Goal: Check status: Check status

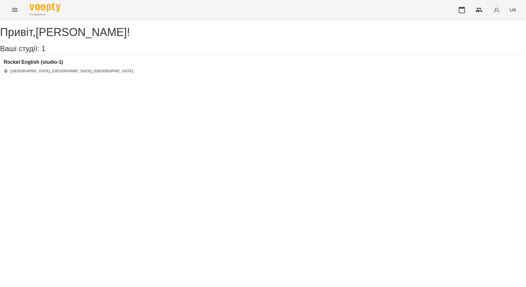
click at [470, 13] on div "UA" at bounding box center [487, 10] width 64 height 16
click at [466, 11] on icon "button" at bounding box center [461, 9] width 7 height 7
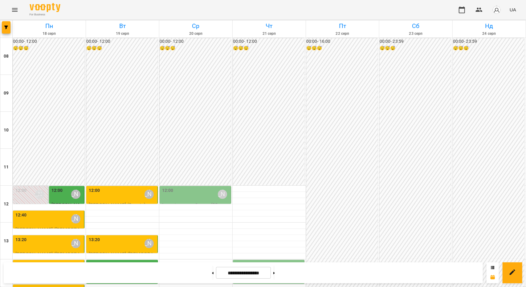
scroll to position [31, 0]
click at [120, 187] on div "12:00 [PERSON_NAME]" at bounding box center [123, 194] width 68 height 14
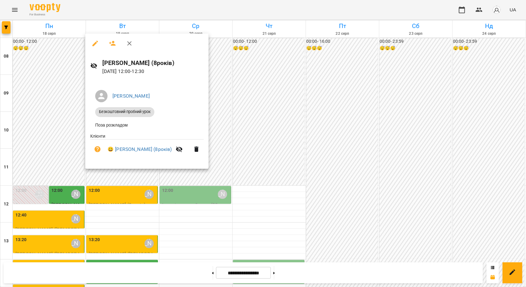
click at [134, 192] on div at bounding box center [263, 143] width 526 height 287
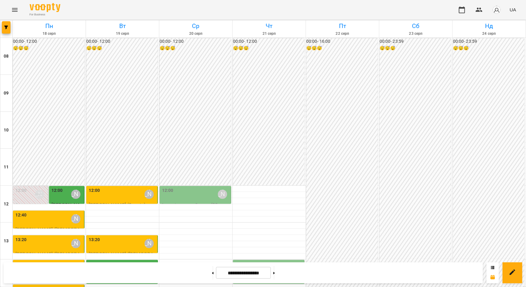
scroll to position [123, 0]
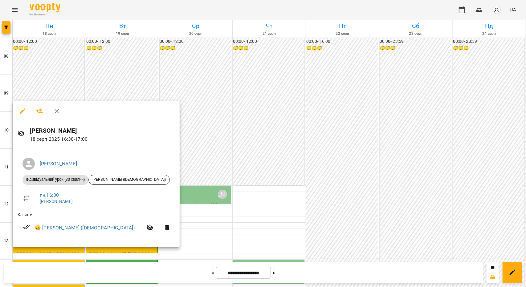
click at [230, 142] on div at bounding box center [263, 143] width 526 height 287
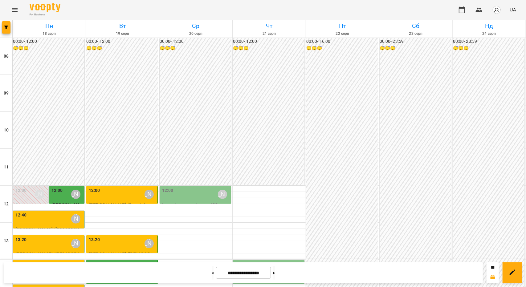
click at [118, 261] on div "14:00 [PERSON_NAME]" at bounding box center [123, 268] width 68 height 14
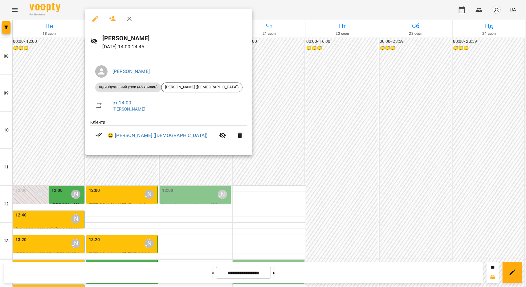
click at [260, 104] on div at bounding box center [263, 143] width 526 height 287
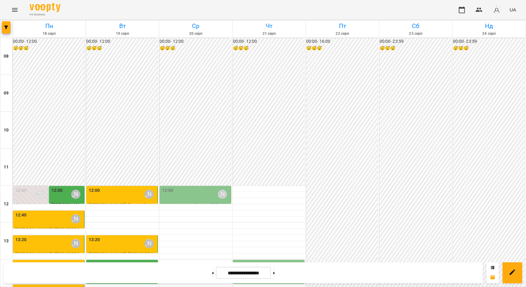
scroll to position [92, 0]
click at [121, 187] on div "12:00 [PERSON_NAME]" at bounding box center [123, 194] width 68 height 14
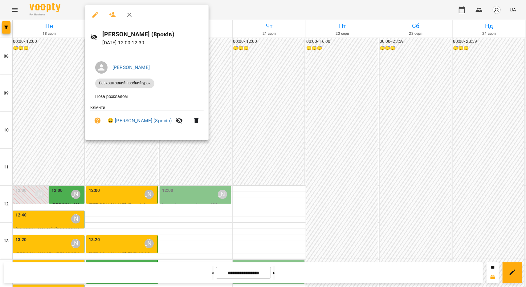
click at [191, 185] on div at bounding box center [263, 143] width 526 height 287
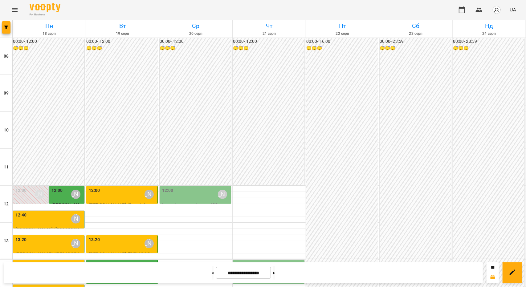
click at [111, 237] on div "13:20 [PERSON_NAME]" at bounding box center [123, 244] width 68 height 14
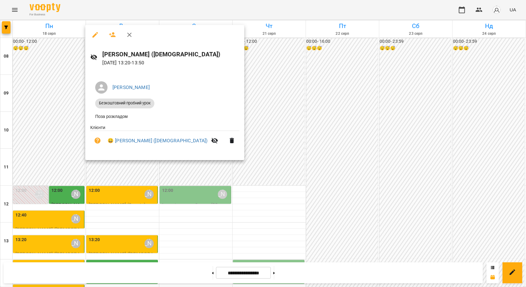
click at [134, 174] on div at bounding box center [263, 143] width 526 height 287
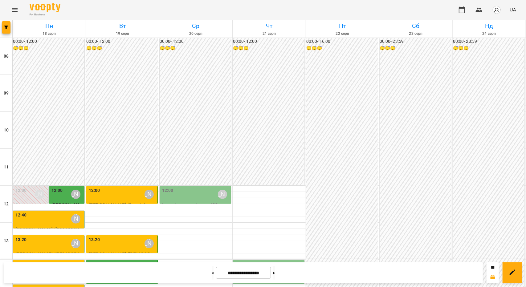
click at [133, 261] on div "14:00 [PERSON_NAME]" at bounding box center [123, 268] width 68 height 14
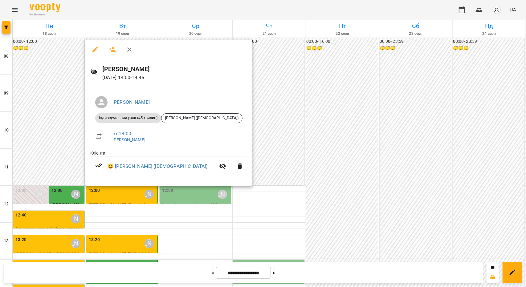
click at [125, 203] on div at bounding box center [263, 143] width 526 height 287
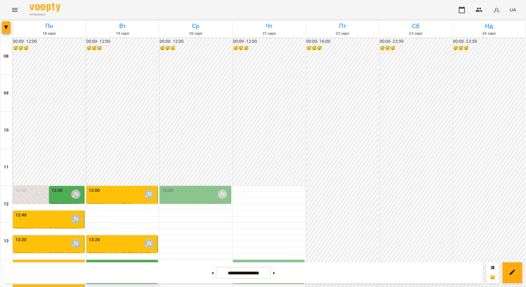
scroll to position [154, 0]
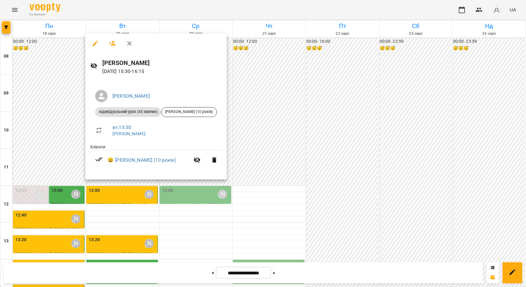
click at [108, 200] on div at bounding box center [263, 143] width 526 height 287
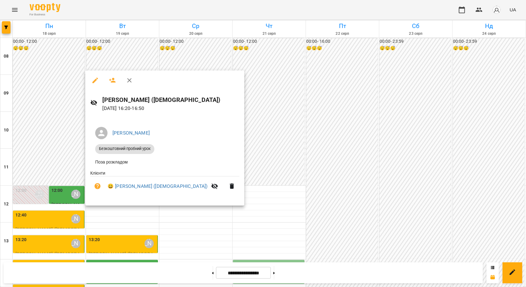
click at [222, 185] on div at bounding box center [263, 143] width 526 height 287
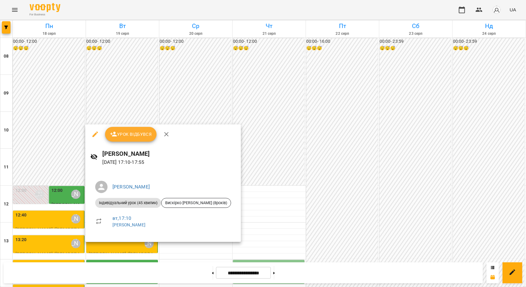
drag, startPoint x: 205, startPoint y: 61, endPoint x: 174, endPoint y: 114, distance: 60.8
click at [205, 61] on div at bounding box center [263, 143] width 526 height 287
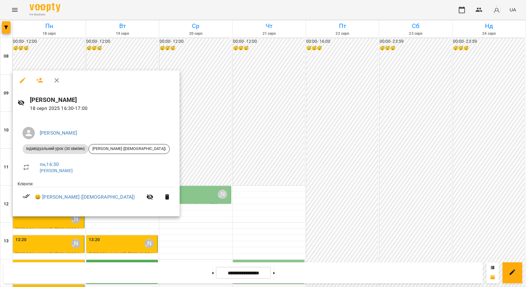
click at [193, 195] on div at bounding box center [263, 143] width 526 height 287
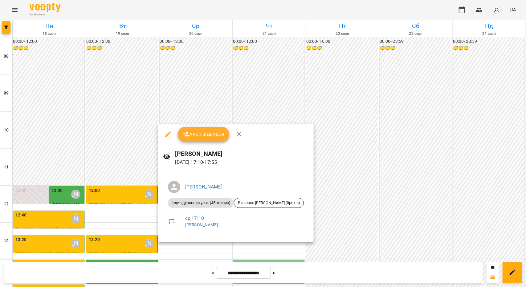
click at [178, 250] on div at bounding box center [263, 143] width 526 height 287
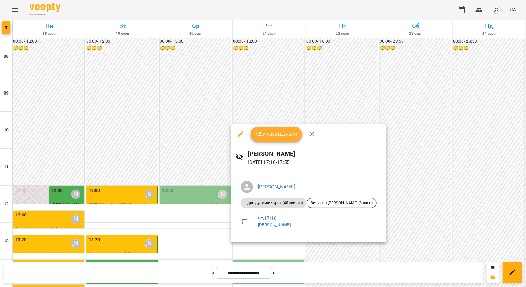
click at [152, 252] on div at bounding box center [263, 143] width 526 height 287
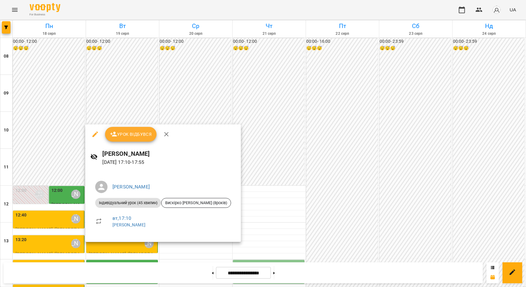
click at [213, 104] on div at bounding box center [263, 143] width 526 height 287
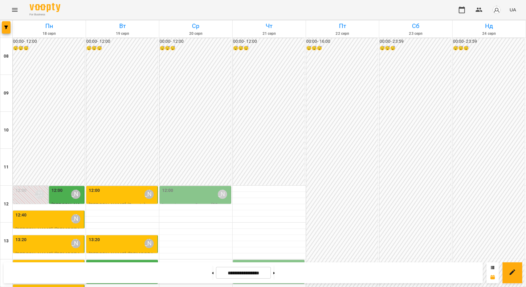
scroll to position [247, 0]
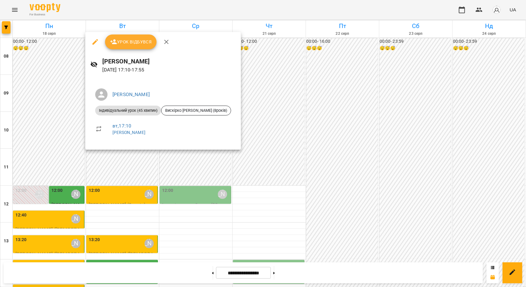
click at [139, 174] on div at bounding box center [263, 143] width 526 height 287
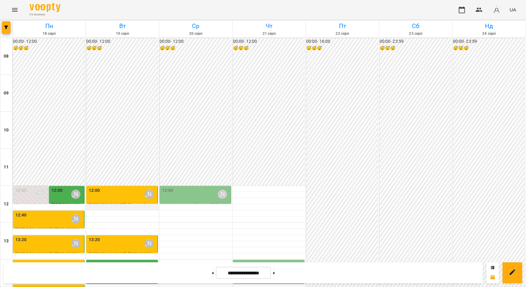
scroll to position [31, 0]
click at [116, 187] on div "12:00 [PERSON_NAME]" at bounding box center [123, 194] width 68 height 14
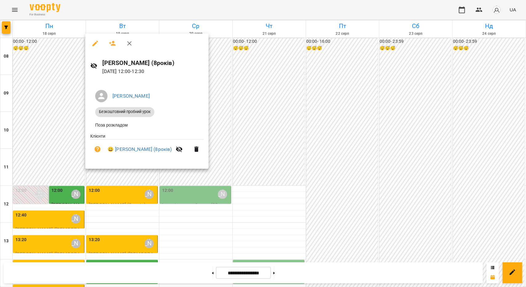
click at [155, 198] on div at bounding box center [263, 143] width 526 height 287
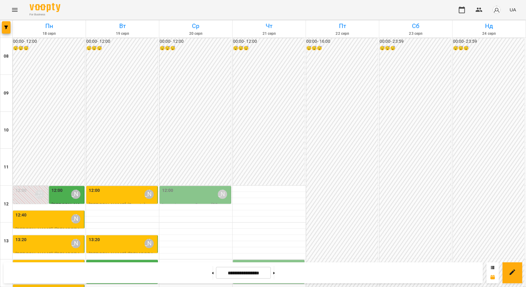
scroll to position [185, 0]
